Goal: Information Seeking & Learning: Learn about a topic

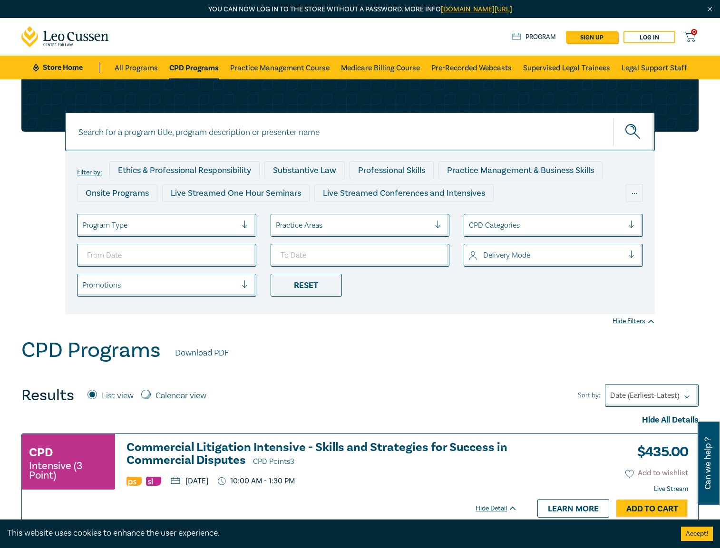
click at [209, 123] on input at bounding box center [360, 132] width 590 height 39
type input "ndis"
click at [613, 117] on button "submit" at bounding box center [634, 131] width 42 height 29
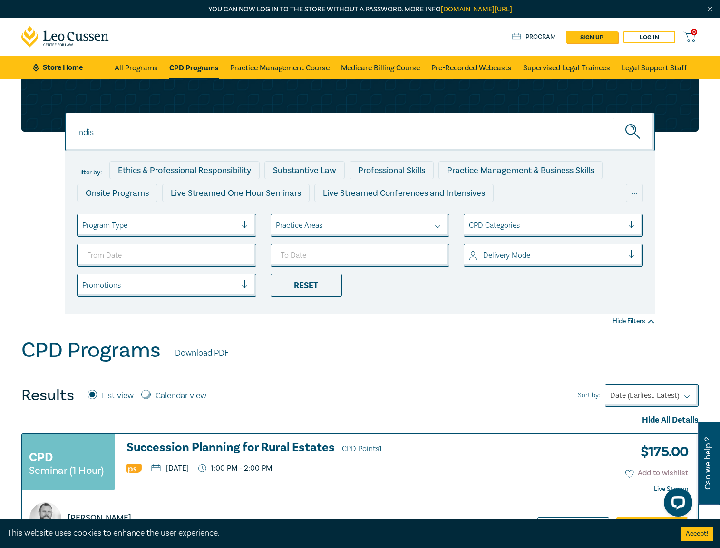
click at [613, 117] on button "submit" at bounding box center [634, 131] width 42 height 29
click at [631, 133] on icon "submit" at bounding box center [633, 132] width 17 height 17
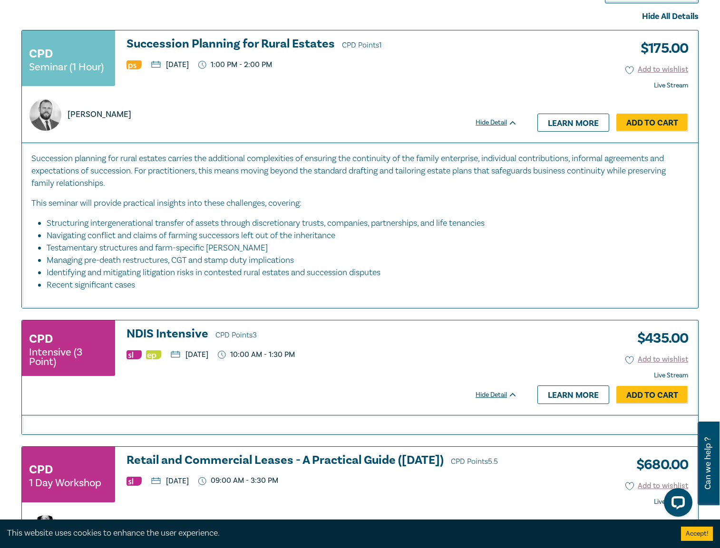
scroll to position [428, 0]
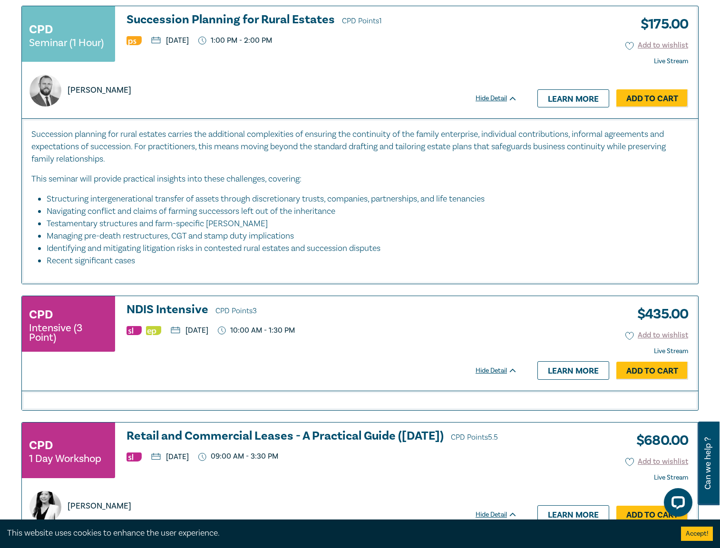
click at [172, 313] on h3 "NDIS Intensive CPD Points 3" at bounding box center [322, 310] width 391 height 14
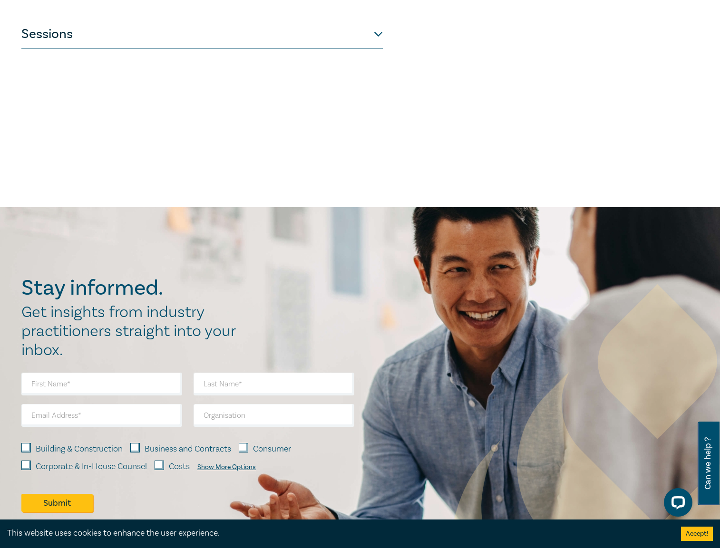
scroll to position [381, 0]
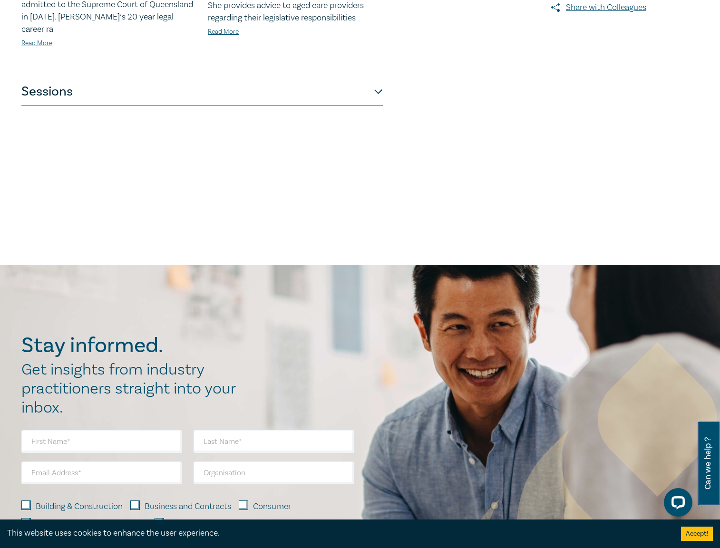
click at [197, 83] on button "Sessions" at bounding box center [201, 92] width 361 height 29
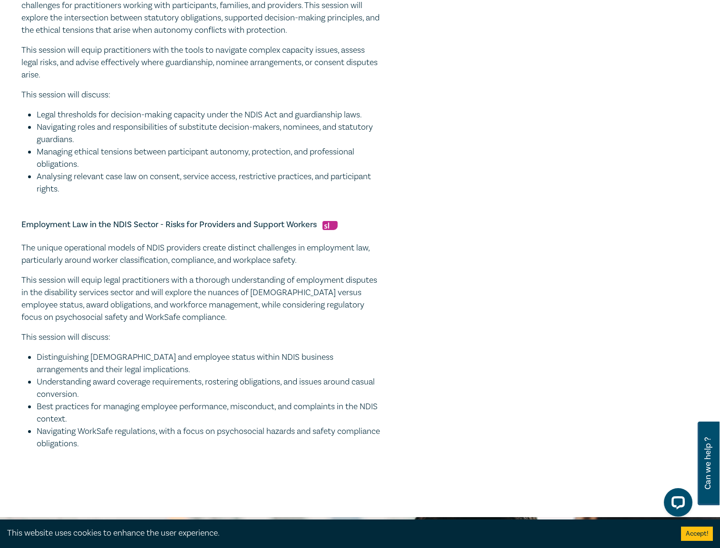
scroll to position [761, 0]
click at [315, 395] on li "Understanding award coverage requirements, rostering obligations, and issues ar…" at bounding box center [210, 388] width 346 height 25
drag, startPoint x: 137, startPoint y: 458, endPoint x: 12, endPoint y: 231, distance: 258.9
copy div "Loremipsum Dol si ame CONS Adipis - Elits doe Temporinc utl Etdolor Magnaal Eni…"
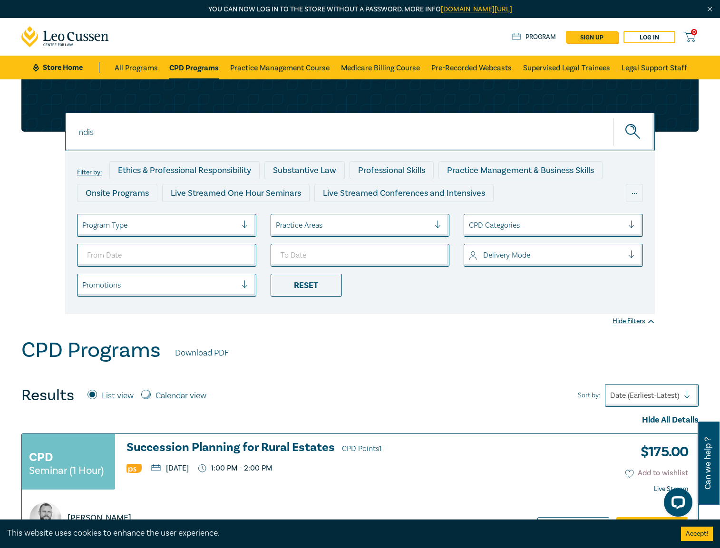
drag, startPoint x: 208, startPoint y: 137, endPoint x: -4, endPoint y: 122, distance: 212.6
click at [613, 117] on button "submit" at bounding box center [634, 131] width 42 height 29
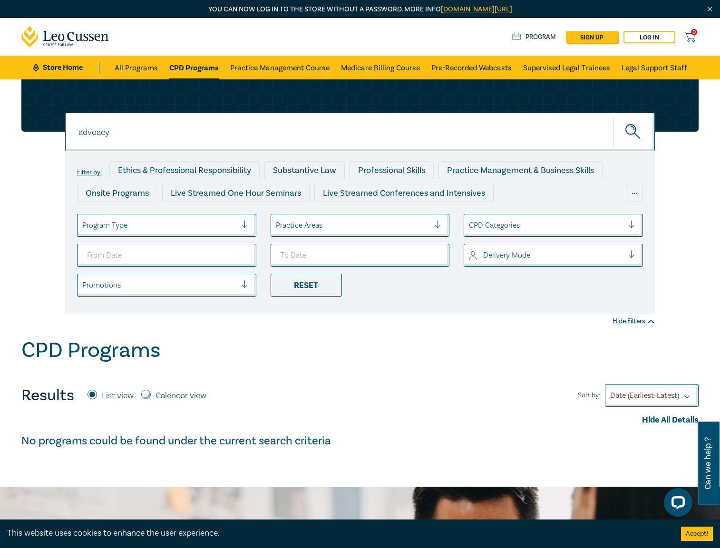
click at [163, 136] on input "advoacy" at bounding box center [360, 132] width 590 height 39
type input "advocacy"
click at [613, 117] on button "submit" at bounding box center [634, 131] width 42 height 29
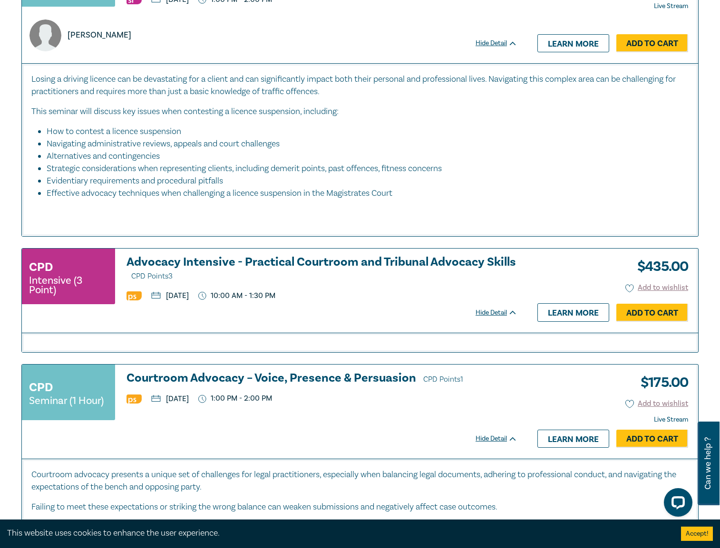
scroll to position [523, 0]
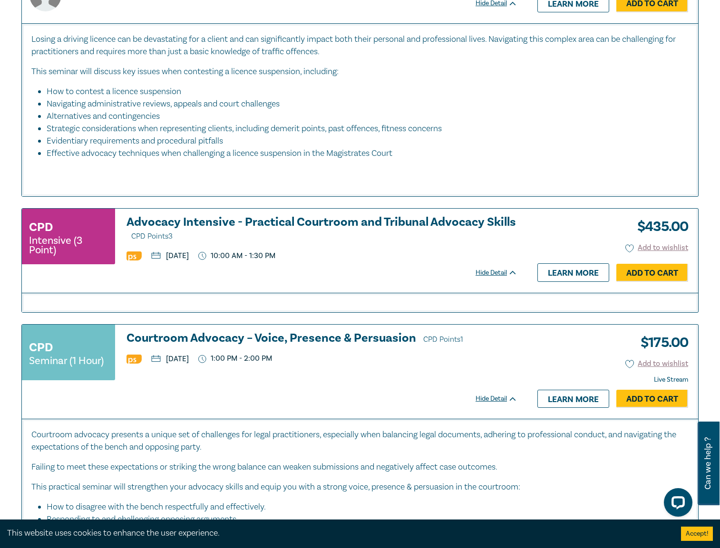
click at [303, 225] on h3 "Advocacy Intensive - Practical Courtroom and Tribunal Advocacy Skills CPD Point…" at bounding box center [322, 229] width 391 height 27
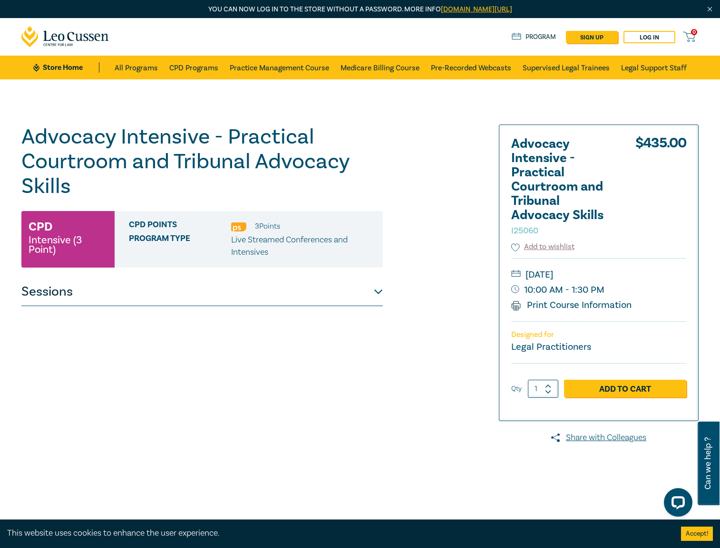
click at [124, 302] on button "Sessions" at bounding box center [201, 292] width 361 height 29
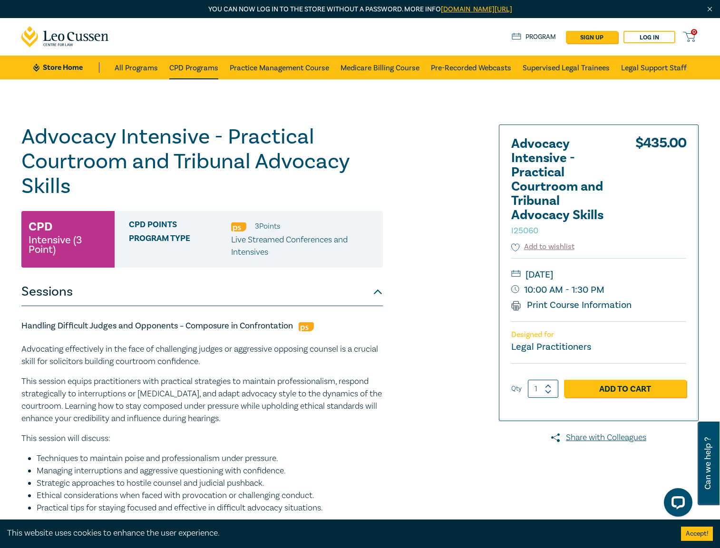
click at [196, 60] on link "CPD Programs" at bounding box center [193, 68] width 49 height 24
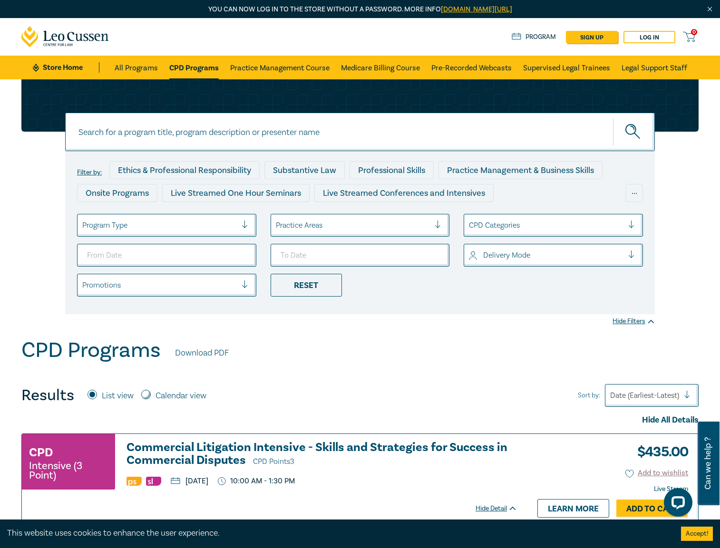
click at [234, 139] on input at bounding box center [360, 132] width 590 height 39
click at [613, 117] on button "submit" at bounding box center [634, 131] width 42 height 29
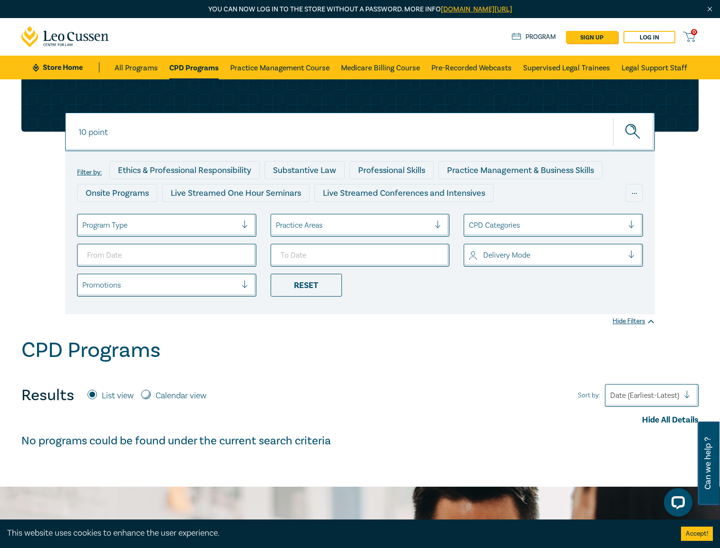
drag, startPoint x: 112, startPoint y: 130, endPoint x: 45, endPoint y: 131, distance: 67.1
click at [45, 131] on div "10 point 10 point 10 point Filter by: Ethics & Professional Responsibility Subs…" at bounding box center [360, 196] width 689 height 235
click at [613, 117] on button "submit" at bounding box center [634, 131] width 42 height 29
type input "10 cpd"
click at [613, 117] on button "submit" at bounding box center [634, 131] width 42 height 29
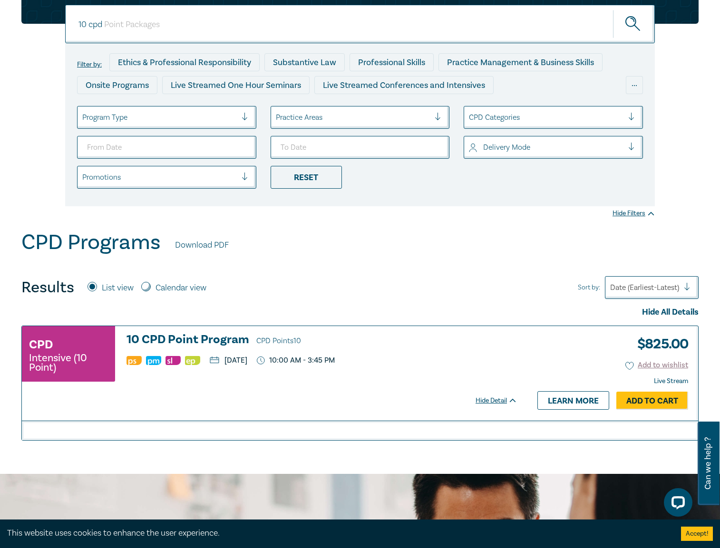
scroll to position [285, 0]
